Goal: Task Accomplishment & Management: Manage account settings

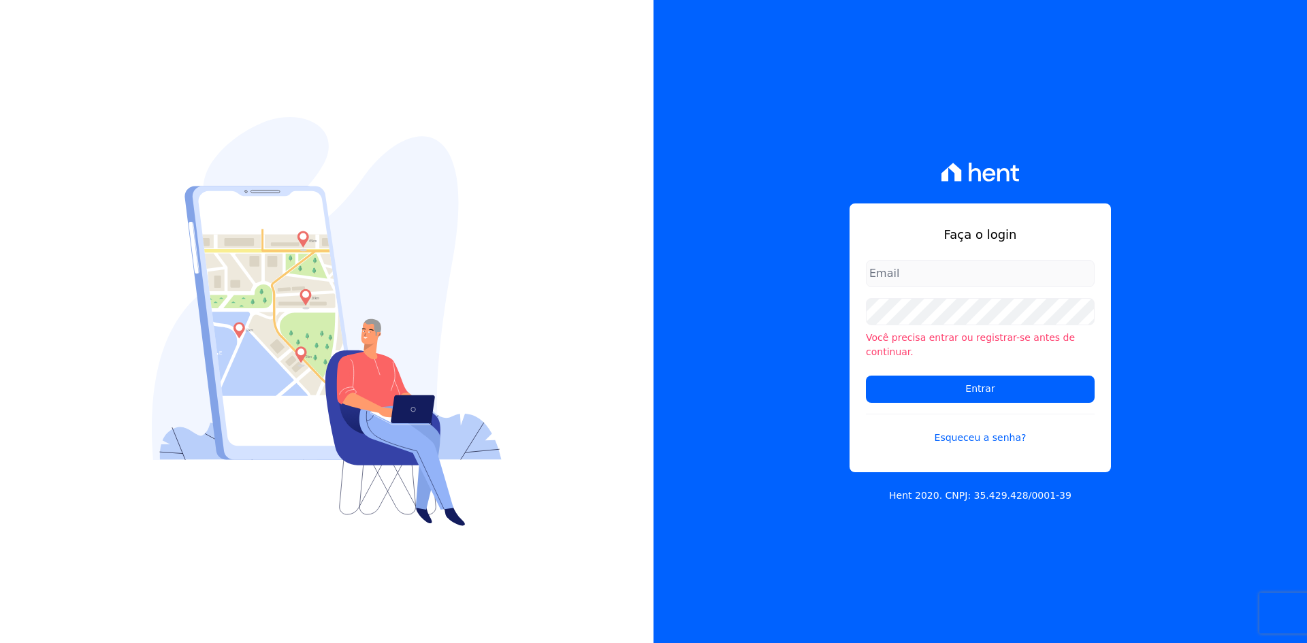
type input "denise@celinaguimaraes.com.br"
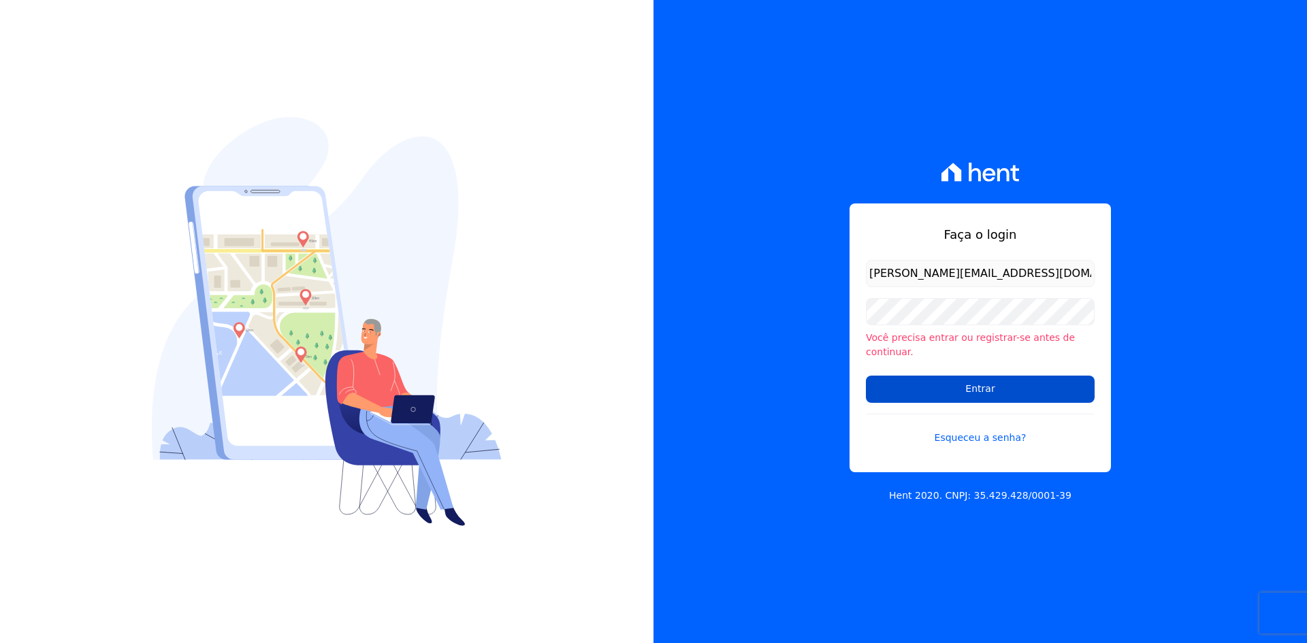
click at [922, 376] on input "Entrar" at bounding box center [980, 389] width 229 height 27
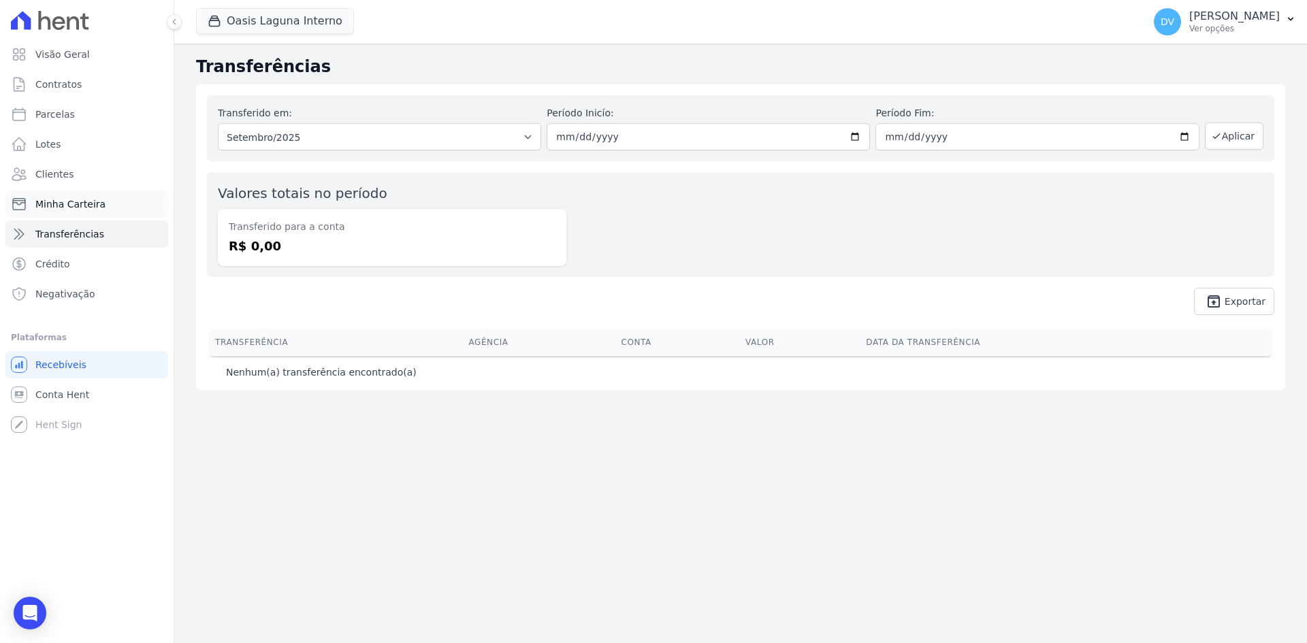
click at [82, 204] on span "Minha Carteira" at bounding box center [70, 204] width 70 height 14
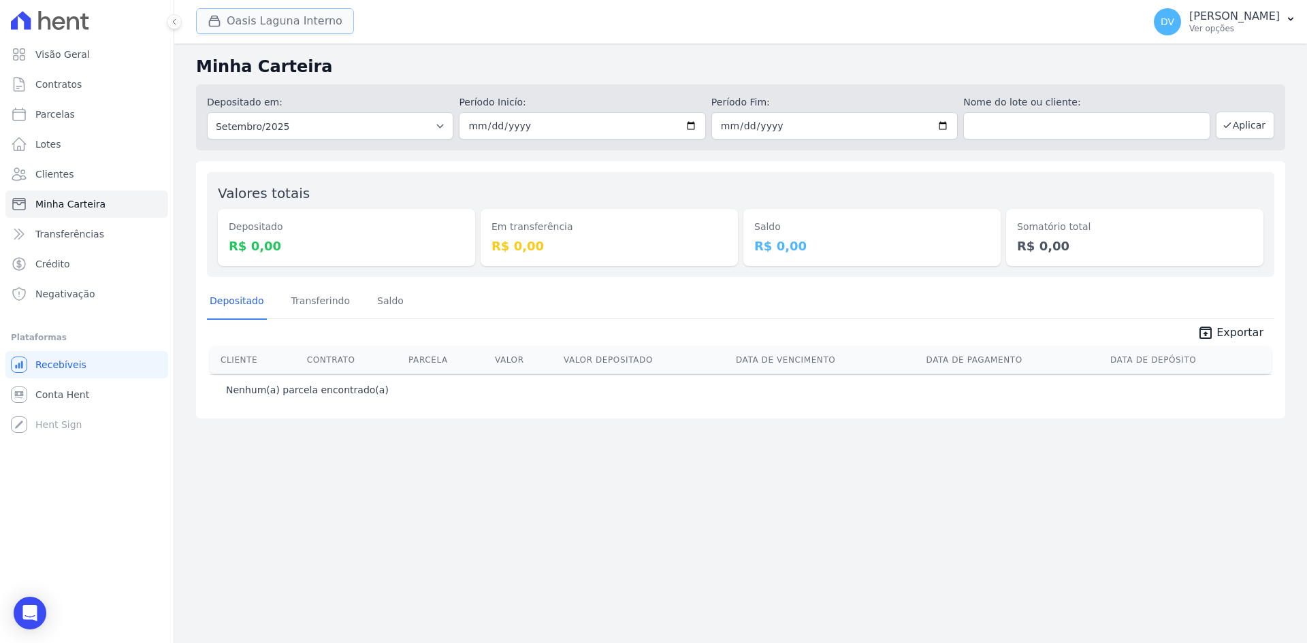
click at [268, 22] on button "Oasis Laguna Interno" at bounding box center [275, 21] width 158 height 26
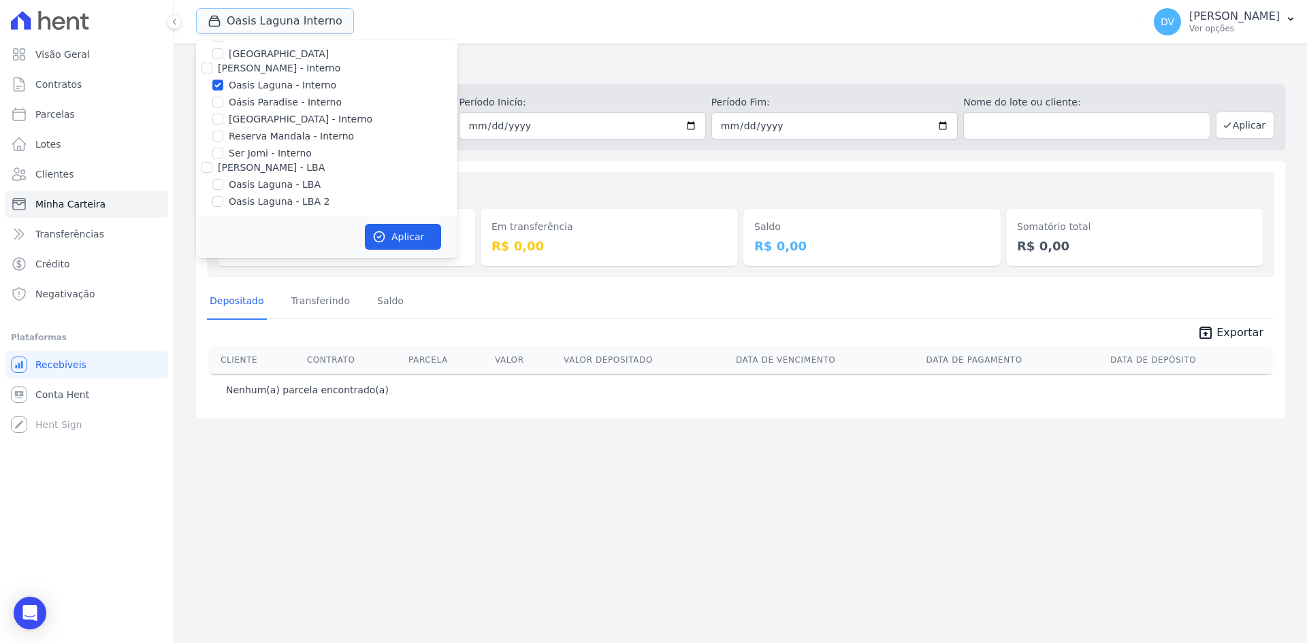
scroll to position [108, 0]
click at [215, 79] on input "Oasis Laguna - Interno" at bounding box center [217, 81] width 11 height 11
checkbox input "false"
click at [219, 112] on input "[GEOGRAPHIC_DATA] - Interno" at bounding box center [217, 115] width 11 height 11
checkbox input "true"
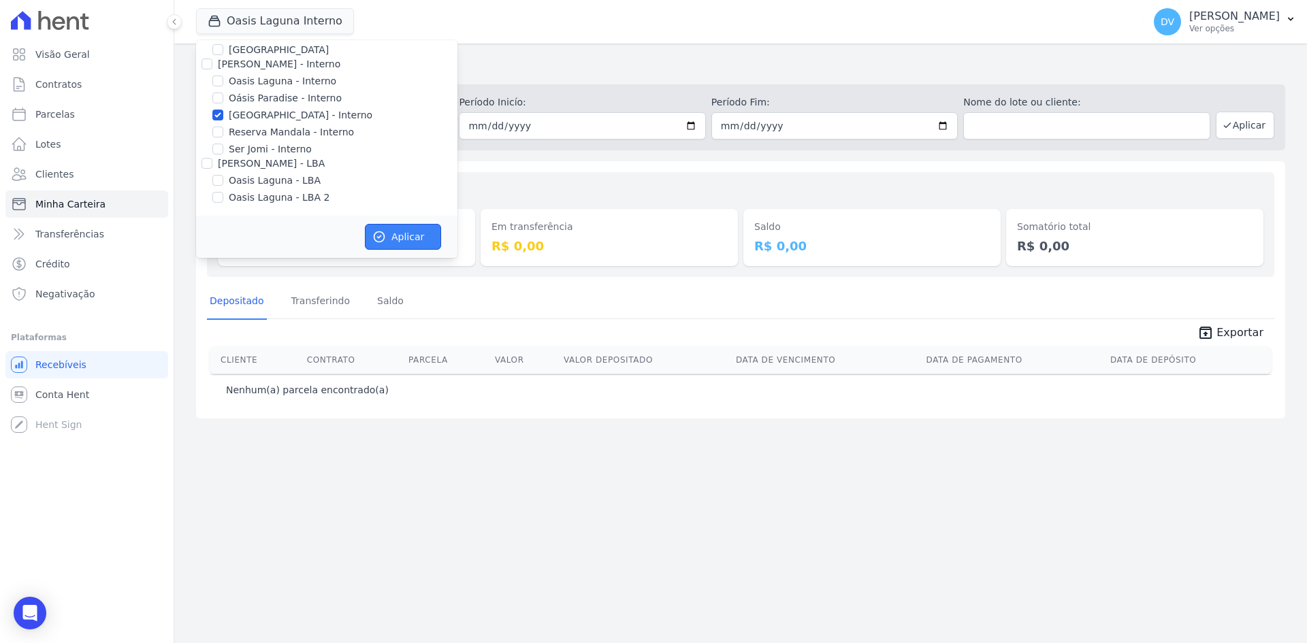
click at [396, 238] on button "Aplicar" at bounding box center [403, 237] width 76 height 26
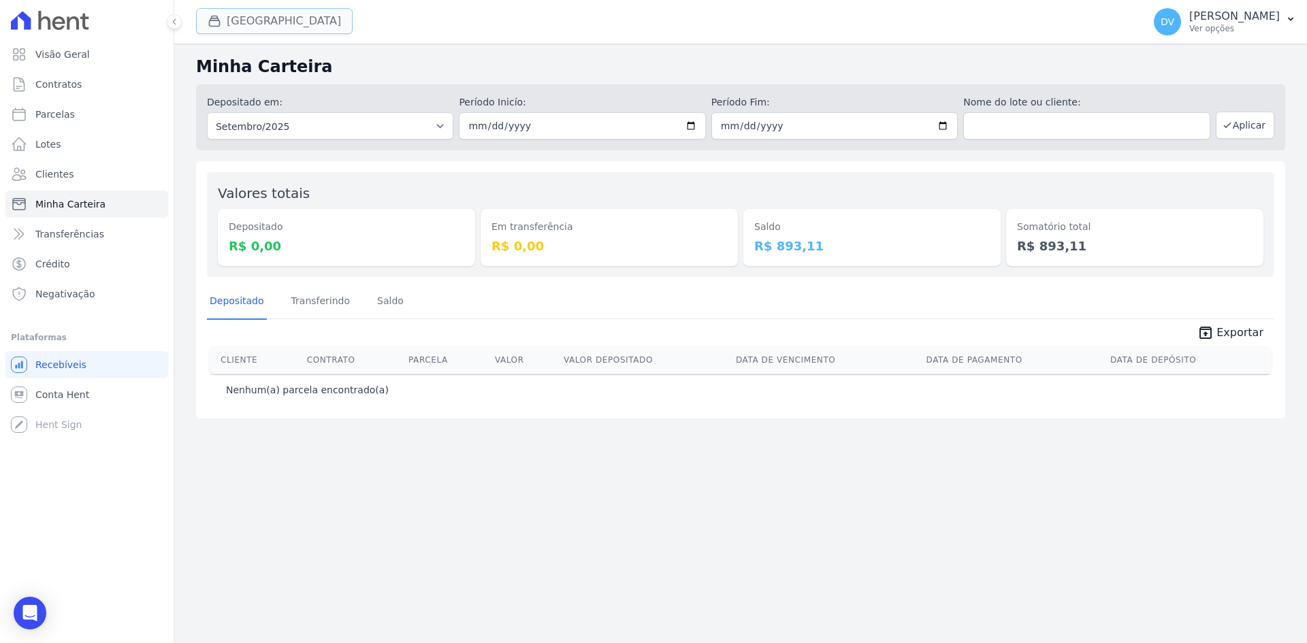
click at [259, 25] on button "[GEOGRAPHIC_DATA]" at bounding box center [274, 21] width 157 height 26
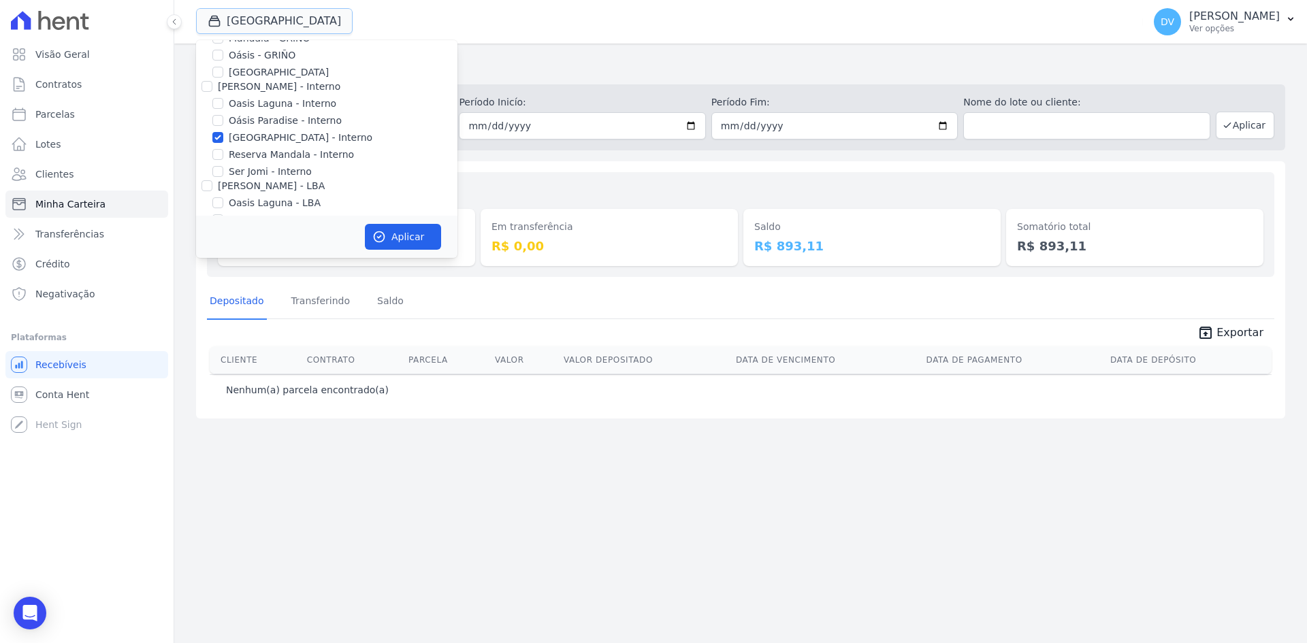
scroll to position [108, 0]
click at [217, 114] on input "[GEOGRAPHIC_DATA] - Interno" at bounding box center [217, 115] width 11 height 11
checkbox input "false"
click at [216, 131] on input "Reserva Mandala - Interno" at bounding box center [217, 132] width 11 height 11
checkbox input "true"
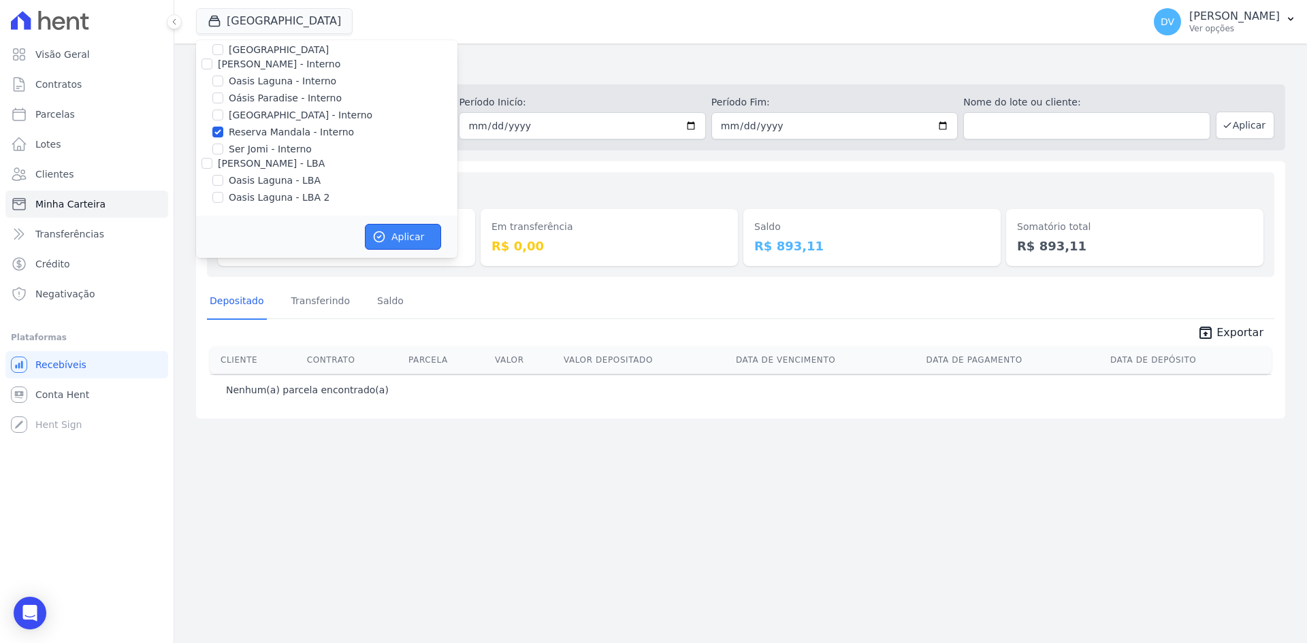
click at [401, 229] on button "Aplicar" at bounding box center [403, 237] width 76 height 26
